Goal: Find contact information: Obtain details needed to contact an individual or organization

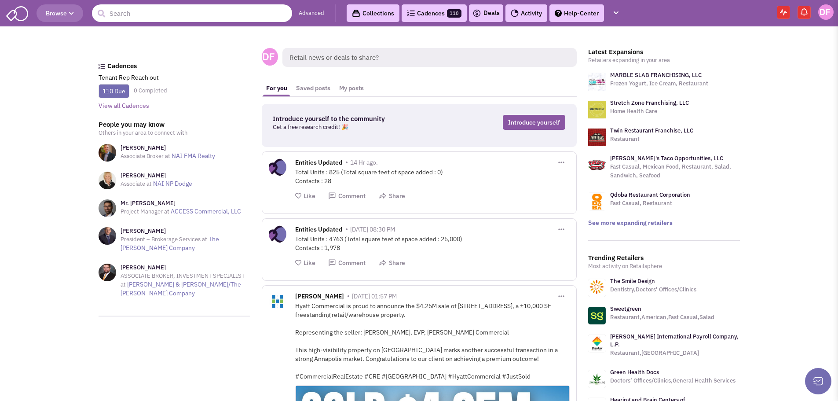
click at [149, 16] on input "text" at bounding box center [192, 13] width 200 height 18
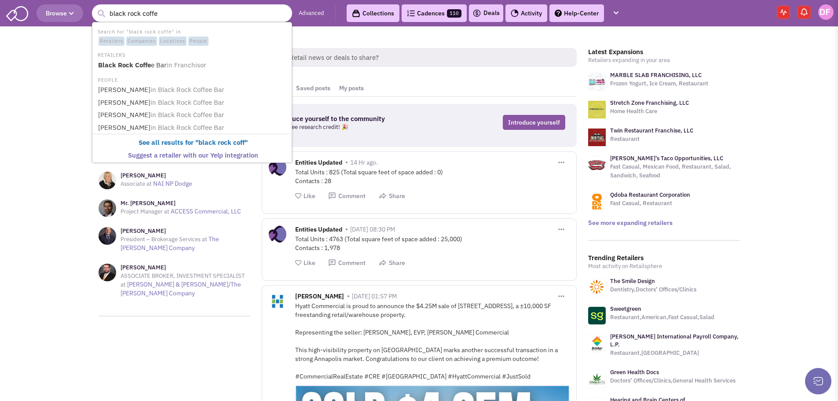
type input "black rock coffee"
click at [138, 66] on b "Black Rock Coffee" at bounding box center [126, 65] width 56 height 8
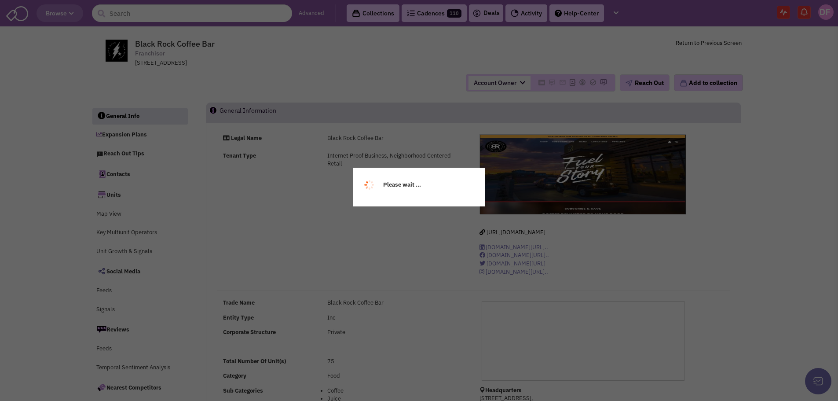
select select
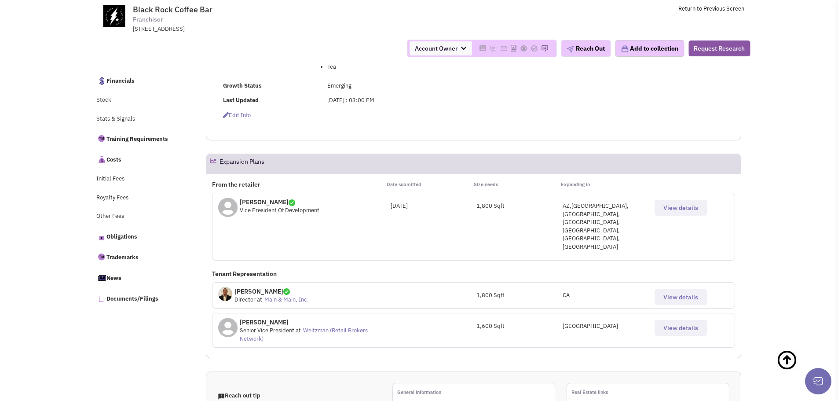
scroll to position [308, 0]
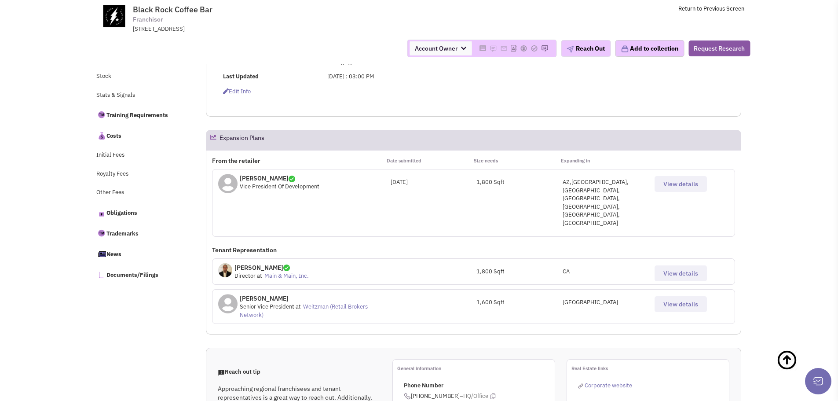
click at [696, 181] on span "View details" at bounding box center [680, 184] width 35 height 8
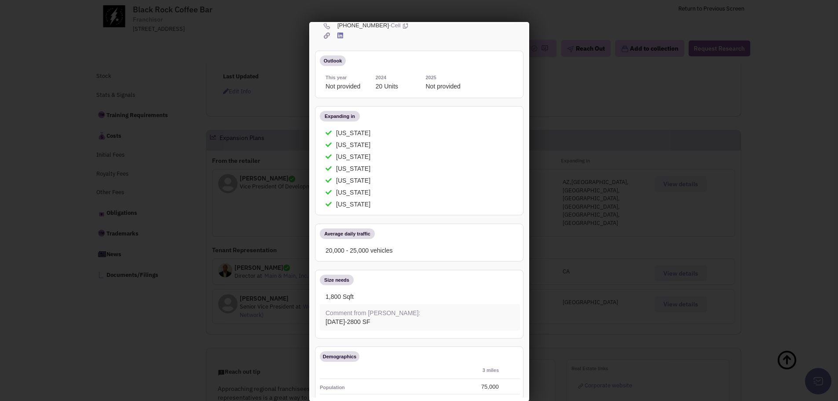
scroll to position [0, 0]
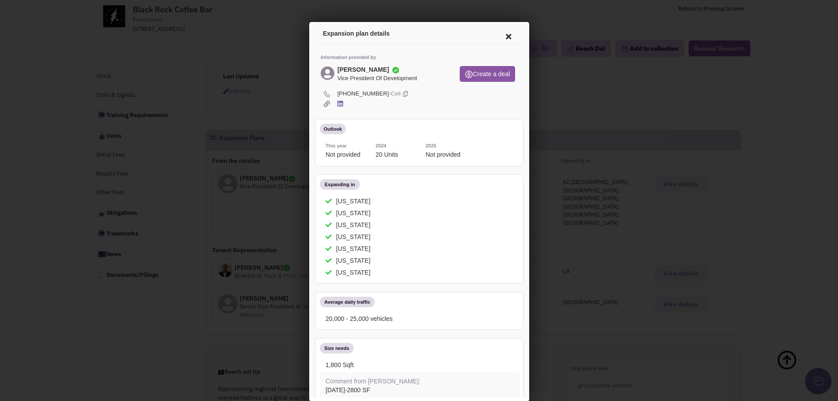
click at [326, 72] on icon at bounding box center [326, 72] width 14 height 14
click at [357, 70] on h4 "[PERSON_NAME]" at bounding box center [361, 68] width 51 height 7
click at [364, 81] on span "Vice President Of Development" at bounding box center [376, 77] width 80 height 8
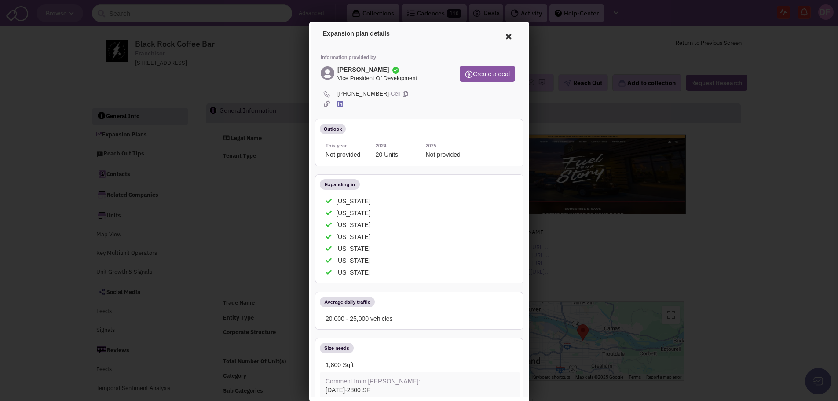
click at [401, 91] on icon at bounding box center [403, 92] width 5 height 8
